Goal: Use online tool/utility: Utilize a website feature to perform a specific function

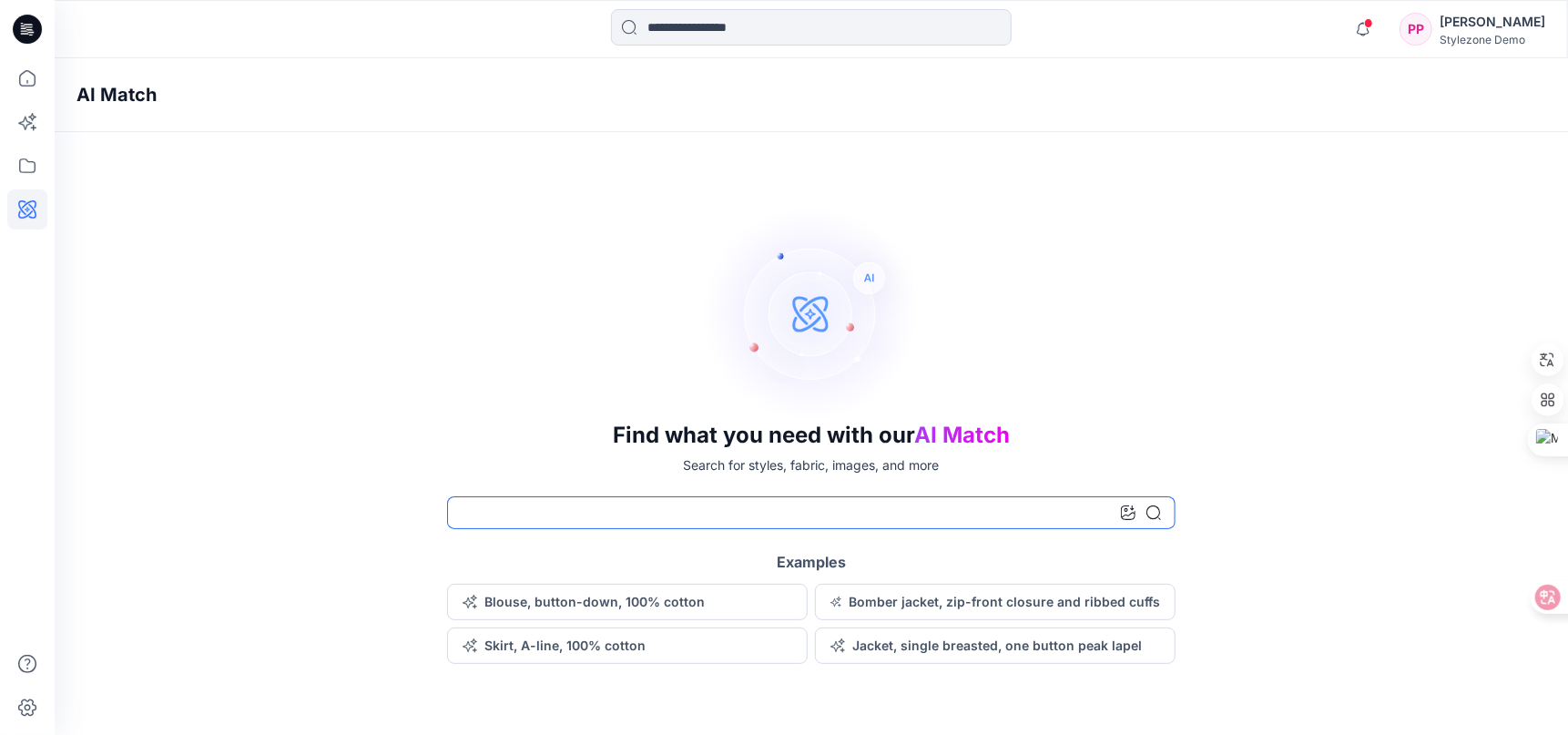
click at [624, 513] on input at bounding box center [811, 513] width 729 height 33
click at [151, 236] on div "Find what you need with our AI Match Search for styles, fabric, images, and mor…" at bounding box center [812, 434] width 1514 height 460
click at [664, 645] on button "Skirt, A-line, 100% cotton" at bounding box center [628, 646] width 361 height 37
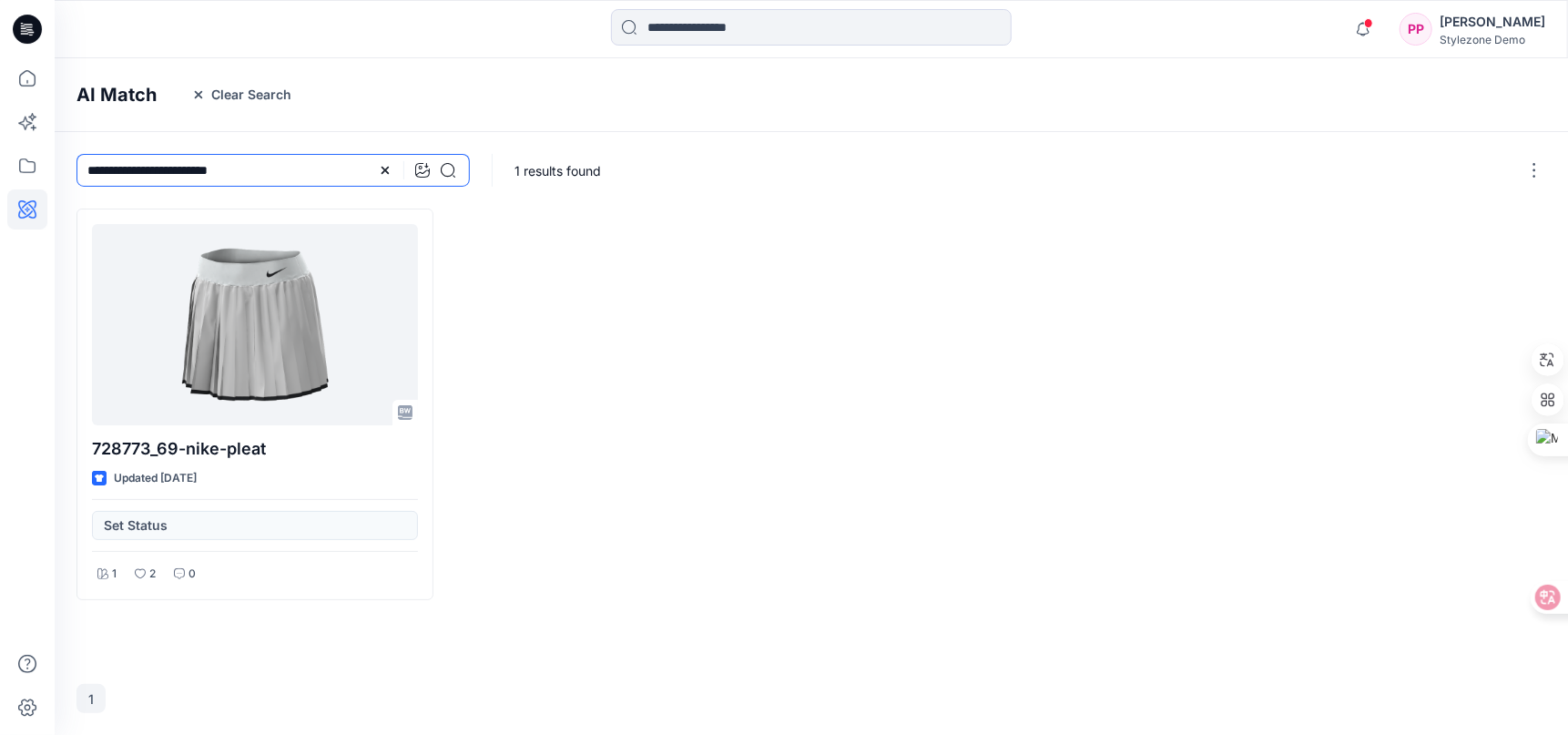
type textarea "*"
drag, startPoint x: 291, startPoint y: 171, endPoint x: 1, endPoint y: 175, distance: 290.0
click at [1, 175] on div "Notifications [PERSON_NAME] has updated Dress detail with Dress start [DATE] 08…" at bounding box center [784, 368] width 1568 height 735
click at [887, 247] on div at bounding box center [997, 404] width 357 height 391
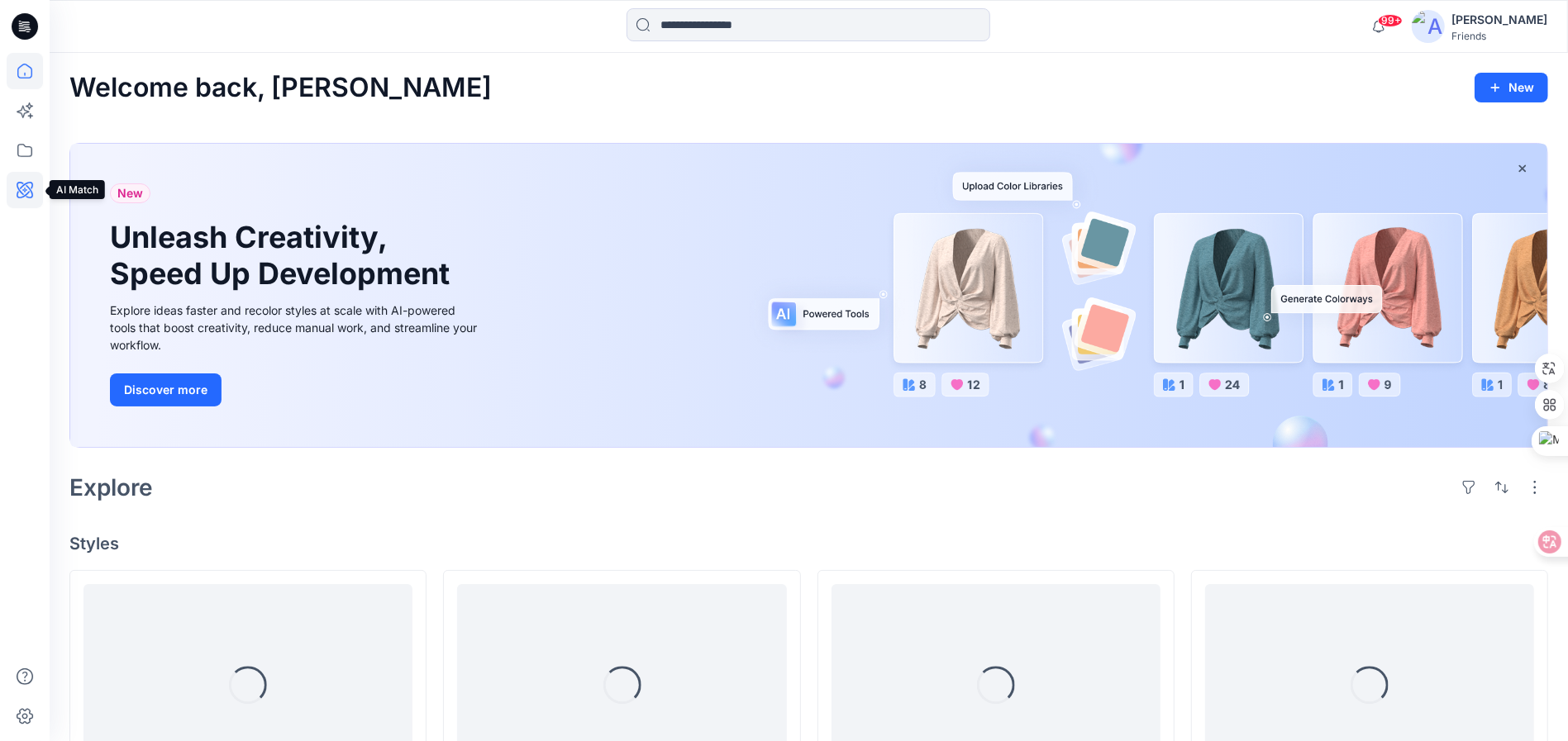
click at [29, 198] on icon at bounding box center [25, 190] width 17 height 17
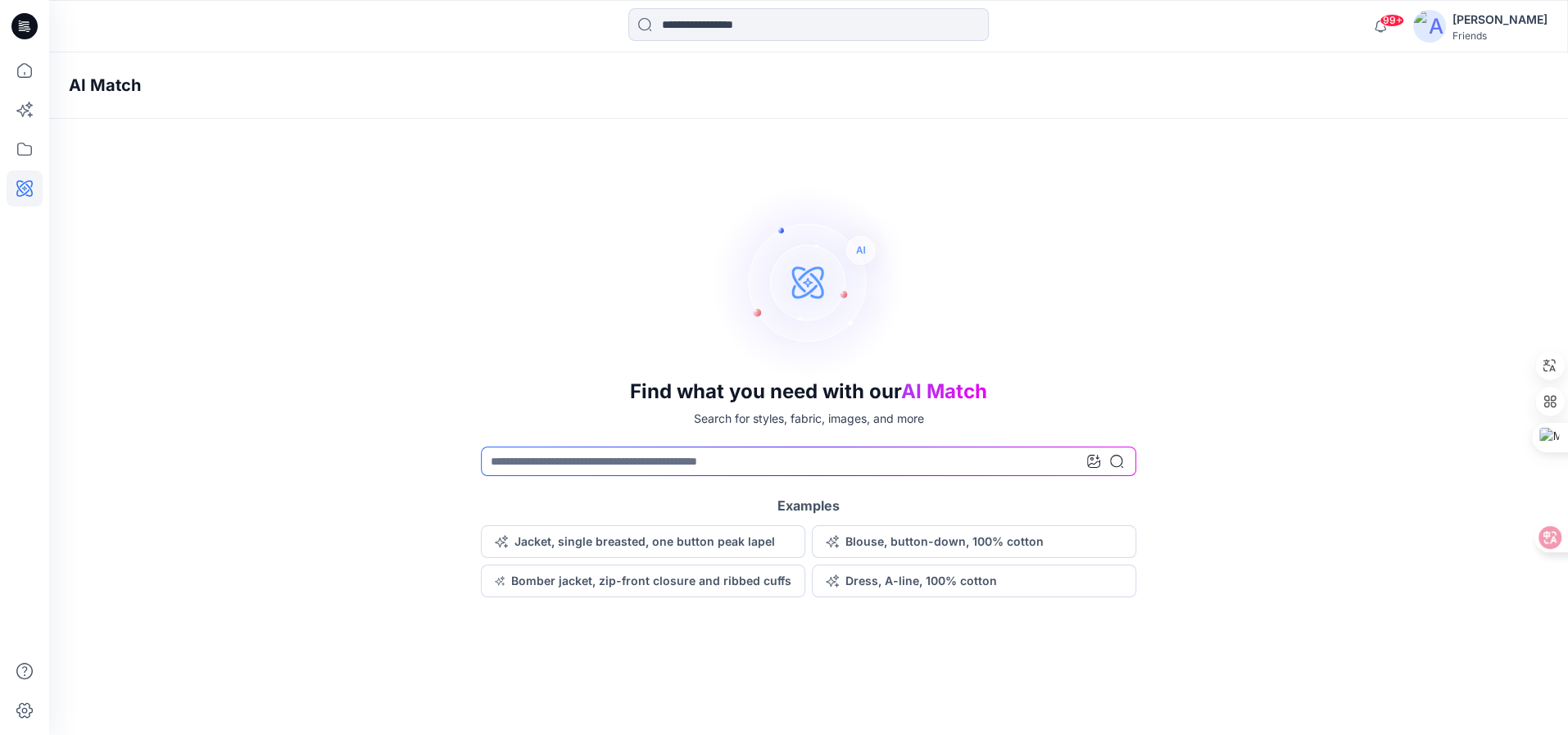
click at [650, 443] on div "Find what you need with our AI Match Search for styles, fabric, images, and mor…" at bounding box center [809, 391] width 1519 height 414
click at [617, 459] on input at bounding box center [808, 462] width 655 height 30
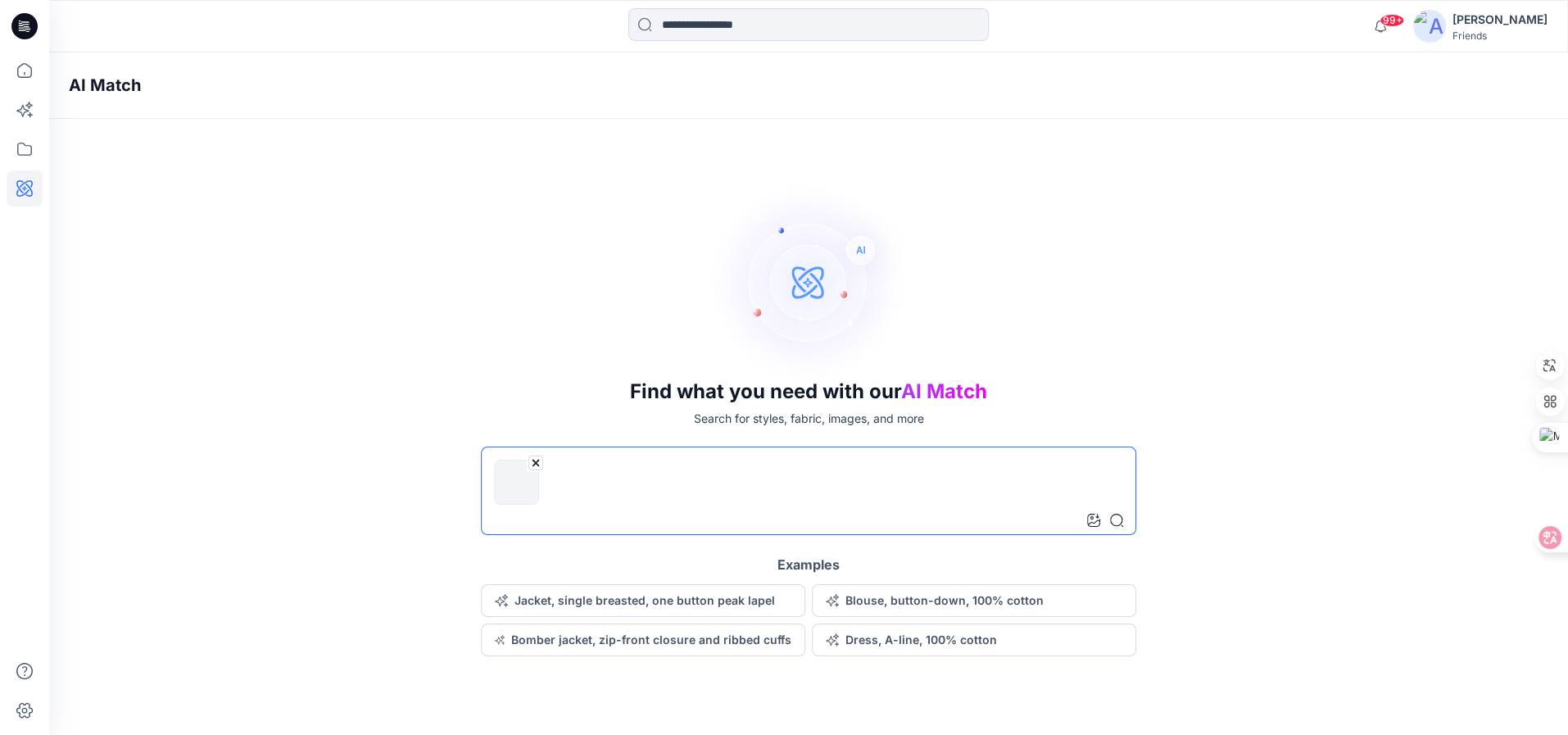
drag, startPoint x: 667, startPoint y: 478, endPoint x: 573, endPoint y: 480, distance: 94.0
click at [647, 480] on input at bounding box center [808, 491] width 655 height 88
click at [533, 466] on icon at bounding box center [536, 464] width 13 height 13
